Goal: Find specific page/section: Find specific page/section

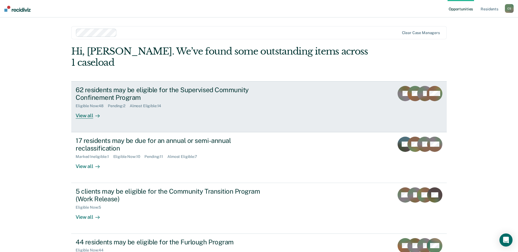
click at [83, 108] on div "View all" at bounding box center [91, 113] width 31 height 11
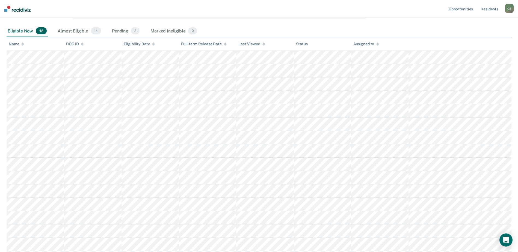
scroll to position [27, 0]
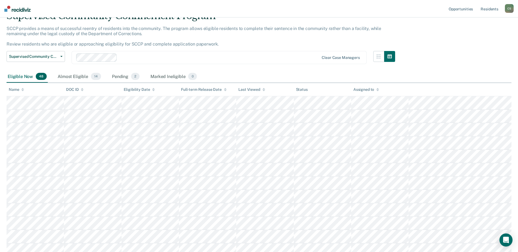
click at [23, 93] on th "Name" at bounding box center [35, 89] width 57 height 13
click at [20, 90] on div "Name" at bounding box center [16, 89] width 15 height 5
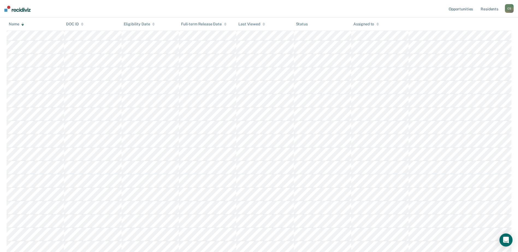
scroll to position [0, 0]
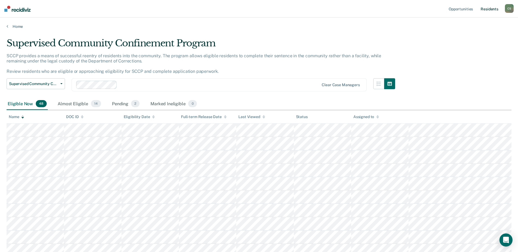
click at [492, 7] on link "Resident s" at bounding box center [490, 8] width 20 height 17
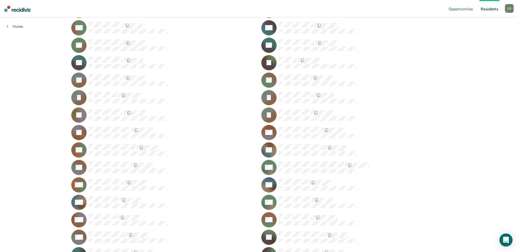
scroll to position [246, 0]
